Goal: Task Accomplishment & Management: Manage account settings

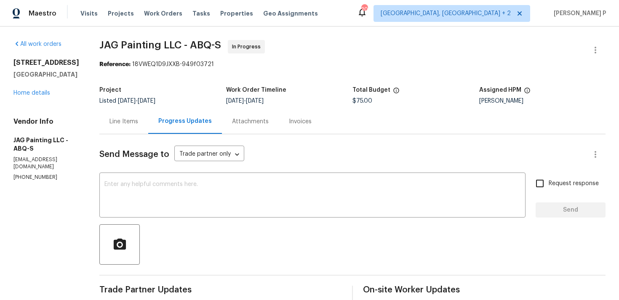
click at [132, 127] on div "Line Items" at bounding box center [123, 121] width 49 height 25
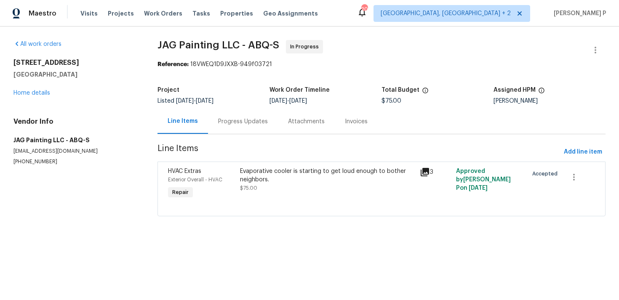
click at [303, 173] on div "Evaporative cooler is starting to get loud enough to bother neighbors." at bounding box center [327, 175] width 175 height 17
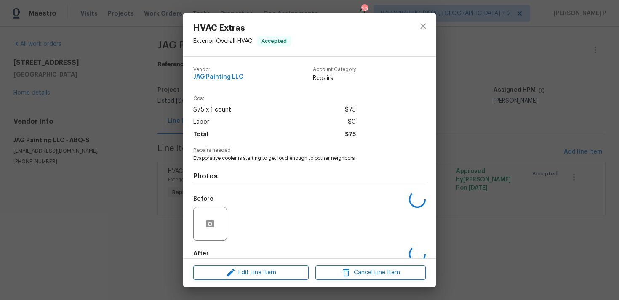
scroll to position [46, 0]
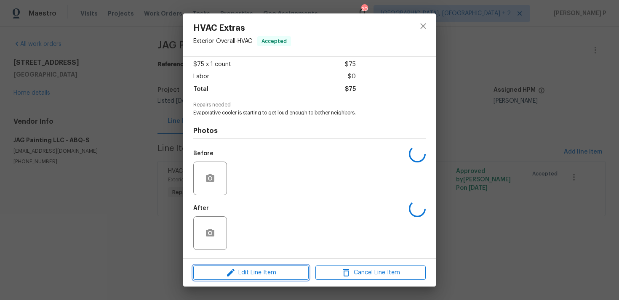
click at [268, 279] on button "Edit Line Item" at bounding box center [250, 273] width 115 height 15
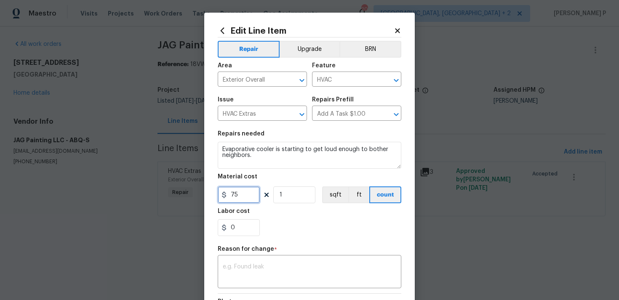
click at [238, 202] on input "75" at bounding box center [239, 195] width 42 height 17
type input "1500"
click at [254, 258] on div "x ​" at bounding box center [310, 272] width 184 height 31
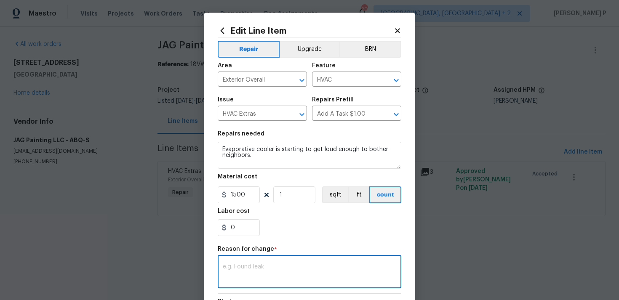
paste textarea "(RP) Updated cost per BR team approval."
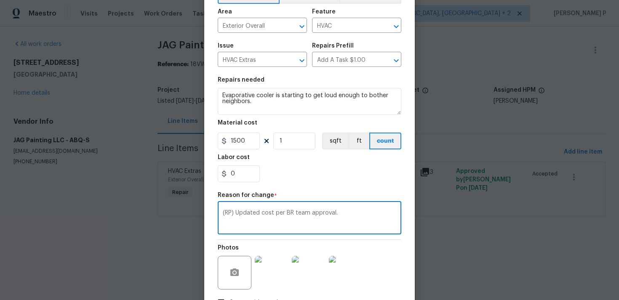
scroll to position [115, 0]
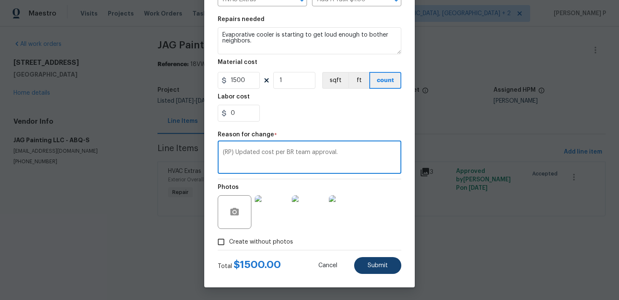
type textarea "(RP) Updated cost per BR team approval."
click at [378, 260] on button "Submit" at bounding box center [377, 265] width 47 height 17
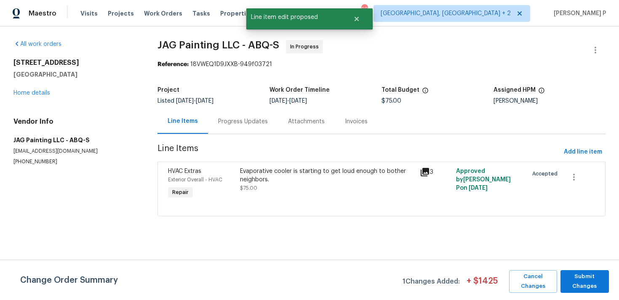
scroll to position [0, 0]
click at [584, 267] on div "Change Order Summary 1 Changes Added: + $ 1425 Cancel Changes Submit Changes" at bounding box center [309, 280] width 619 height 40
click at [583, 284] on span "Submit Changes" at bounding box center [585, 281] width 40 height 19
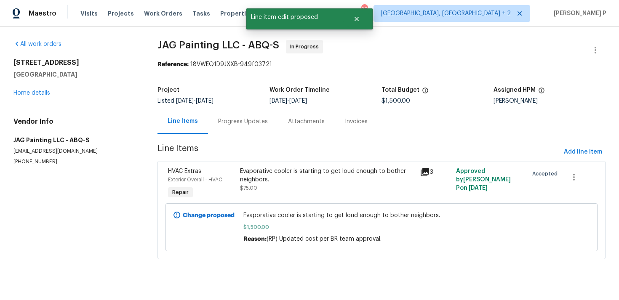
click at [247, 118] on div "Progress Updates" at bounding box center [243, 122] width 50 height 8
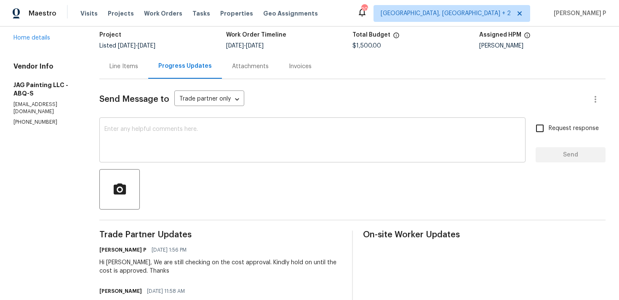
scroll to position [67, 0]
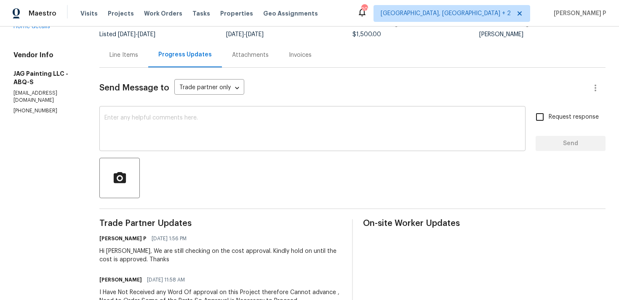
click at [231, 142] on textarea at bounding box center [312, 129] width 416 height 29
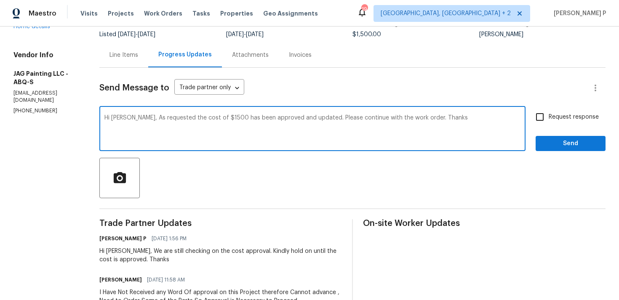
drag, startPoint x: 128, startPoint y: 117, endPoint x: 410, endPoint y: 118, distance: 281.9
click at [410, 118] on textarea "Hi [PERSON_NAME], As requested the cost of $1500 has been approved and updated.…" at bounding box center [312, 129] width 416 height 29
type textarea "Hi [PERSON_NAME], As requested the cost of $1500 has been approved and updated.…"
click at [550, 118] on span "Request response" at bounding box center [574, 117] width 50 height 9
click at [549, 118] on input "Request response" at bounding box center [540, 117] width 18 height 18
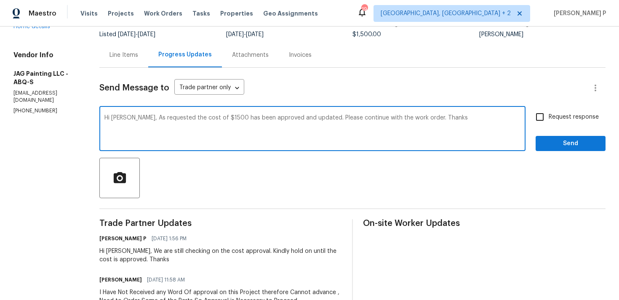
checkbox input "true"
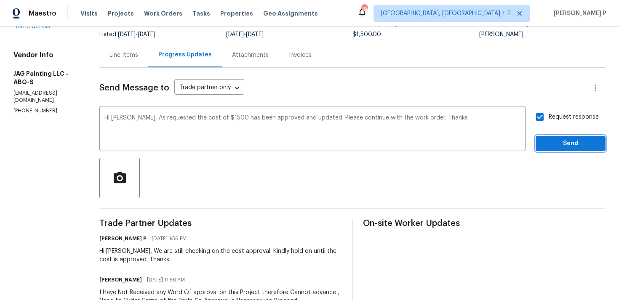
click at [547, 148] on span "Send" at bounding box center [571, 144] width 56 height 11
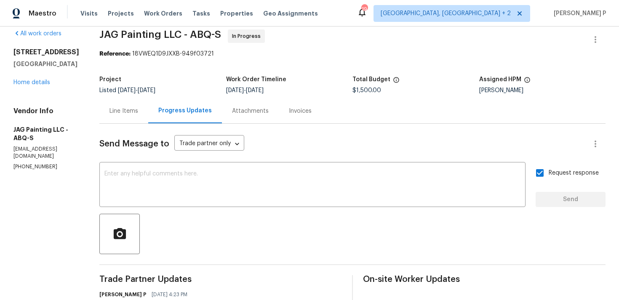
scroll to position [0, 0]
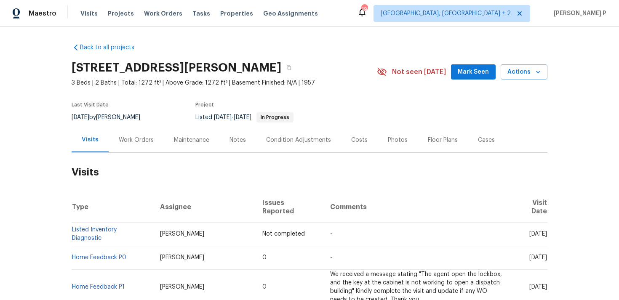
click at [129, 146] on div "Work Orders" at bounding box center [136, 140] width 55 height 25
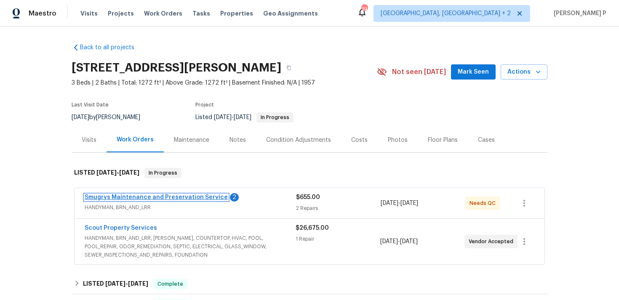
click at [124, 197] on link "Smugrys Maintenance and Preservation Service" at bounding box center [156, 198] width 143 height 6
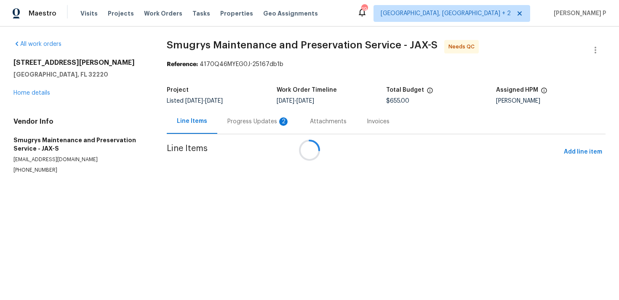
click at [249, 122] on div at bounding box center [309, 150] width 619 height 300
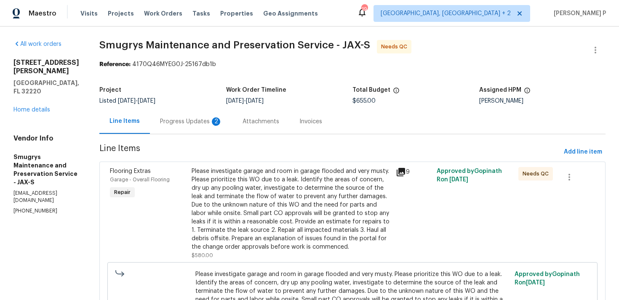
click at [179, 126] on div "Progress Updates 2" at bounding box center [191, 121] width 83 height 25
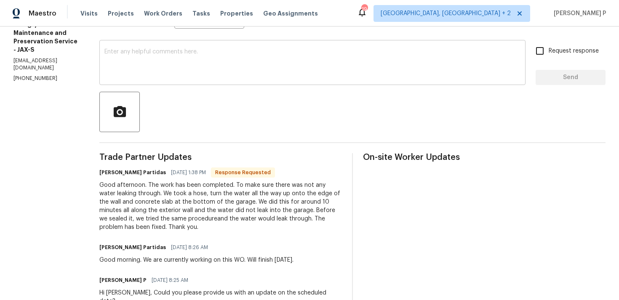
scroll to position [135, 0]
